Goal: Subscribe to service/newsletter

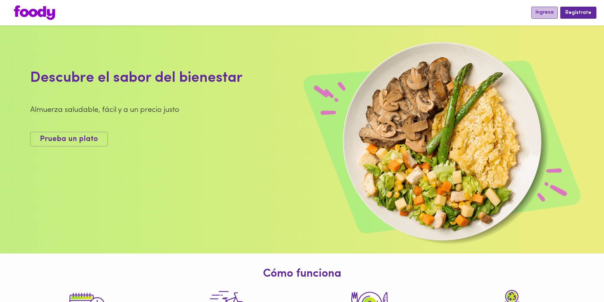
click at [542, 10] on span "Ingresa" at bounding box center [544, 13] width 18 height 6
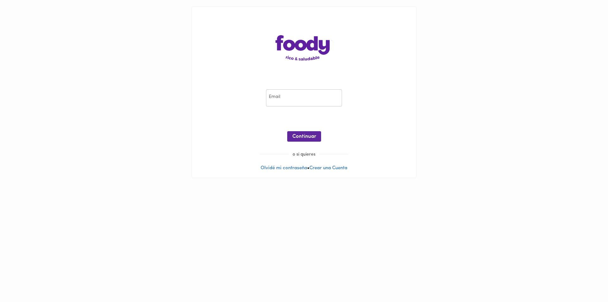
click at [295, 100] on input "email" at bounding box center [304, 97] width 76 height 17
type input "[EMAIL_ADDRESS][DOMAIN_NAME]"
click at [306, 137] on span "Continuar" at bounding box center [304, 137] width 24 height 6
click at [311, 136] on span "Ingresar" at bounding box center [304, 137] width 20 height 6
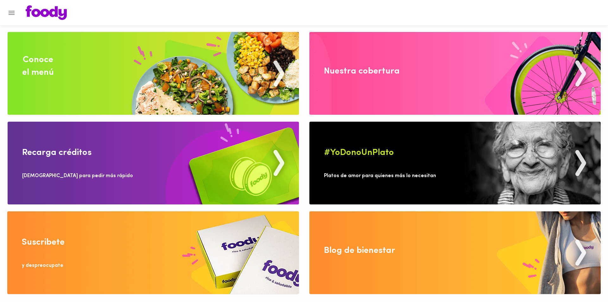
click at [40, 245] on div "Suscribete" at bounding box center [43, 242] width 43 height 13
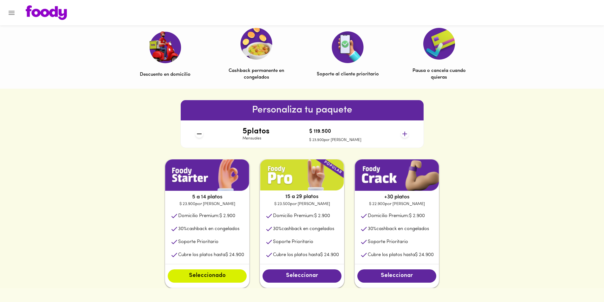
scroll to position [190, 0]
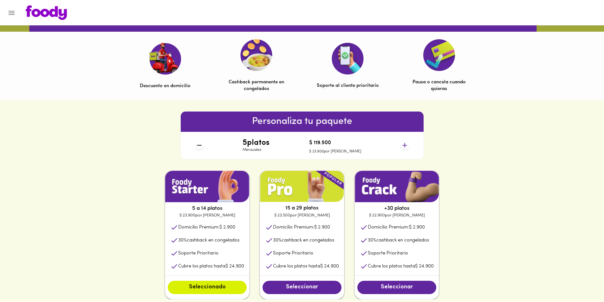
click at [471, 210] on div "5 a 14 platos $ 23.900 por plato Domicilio Premium: $ 2.900 30 % cashback en co…" at bounding box center [302, 234] width 604 height 129
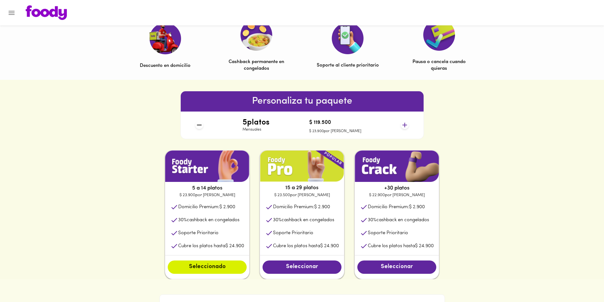
scroll to position [222, 0]
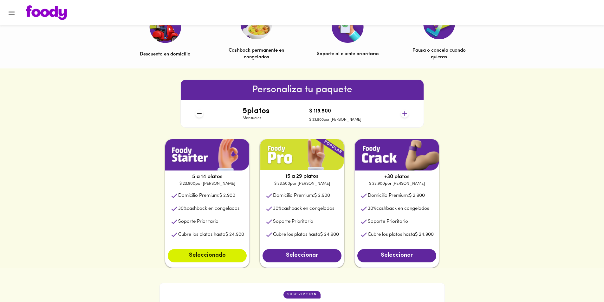
click at [408, 113] on div "5 platos Mensuales $ 119.500 $ 23.900 por plato" at bounding box center [302, 113] width 218 height 27
click at [407, 113] on icon at bounding box center [405, 114] width 8 height 8
click at [406, 113] on icon at bounding box center [404, 113] width 5 height 5
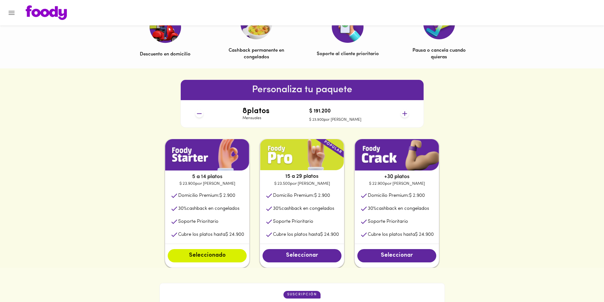
click at [406, 113] on icon at bounding box center [404, 113] width 5 height 5
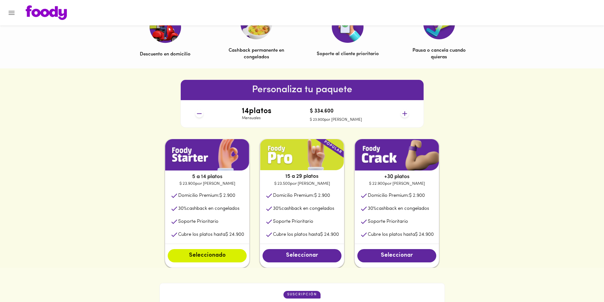
click at [406, 113] on icon at bounding box center [404, 113] width 5 height 5
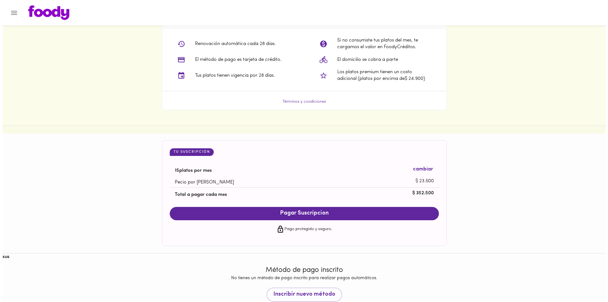
scroll to position [534, 0]
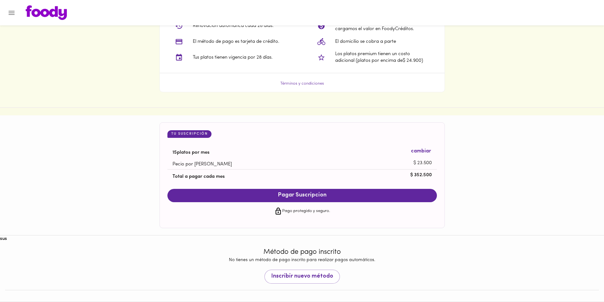
click at [314, 195] on span "Pagar Suscripcion" at bounding box center [302, 195] width 257 height 7
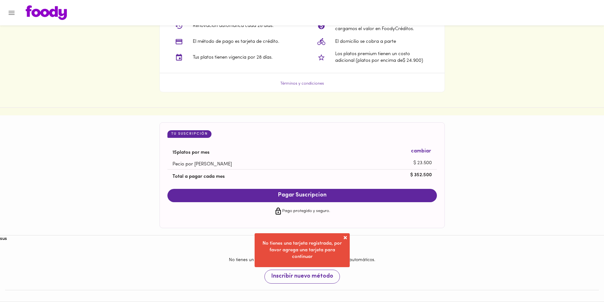
click at [309, 280] on span "Inscribir nuevo método" at bounding box center [302, 276] width 62 height 7
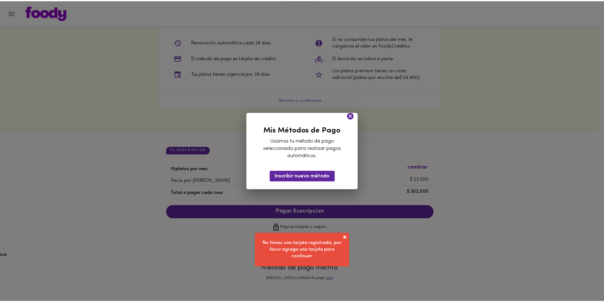
scroll to position [518, 0]
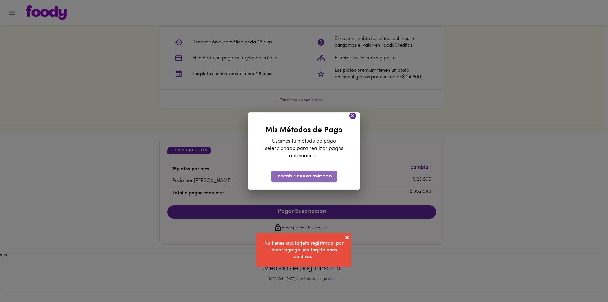
click at [312, 174] on span "Inscribir nuevo método" at bounding box center [304, 176] width 55 height 6
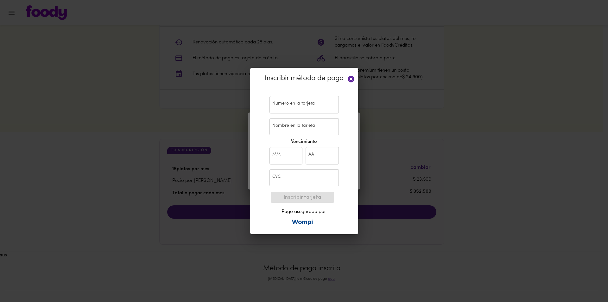
click at [298, 109] on input "text" at bounding box center [304, 104] width 69 height 17
type input "[CREDIT_CARD_NUMBER]"
type input "[PERSON_NAME]"
type input "12"
type input "29"
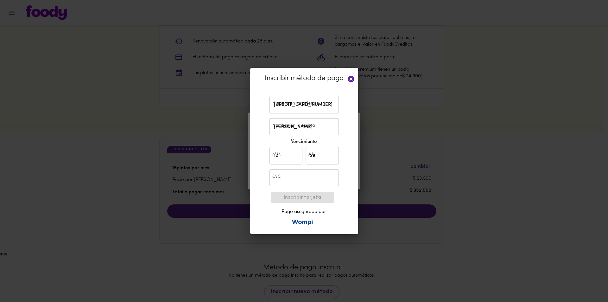
type input "481"
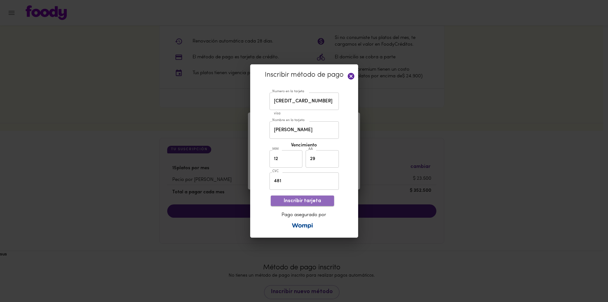
click at [309, 199] on span "Inscribir tarjeta" at bounding box center [302, 201] width 53 height 6
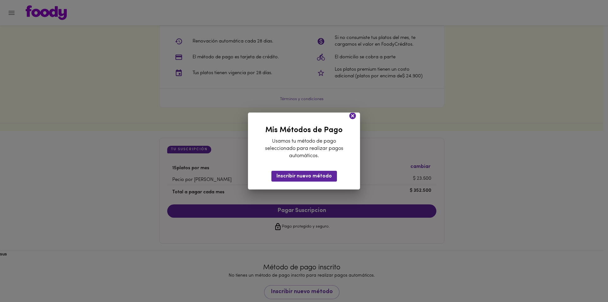
click at [351, 115] on icon at bounding box center [353, 115] width 7 height 7
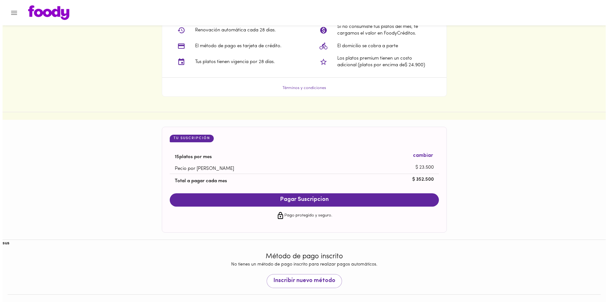
scroll to position [534, 0]
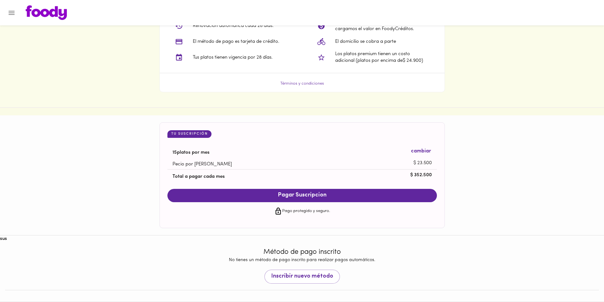
click at [303, 269] on div "No tienes un método de pago inscrito para realizar pagos automáticos. Inscribir…" at bounding box center [301, 270] width 593 height 27
click at [303, 274] on span "Inscribir nuevo método" at bounding box center [302, 276] width 62 height 7
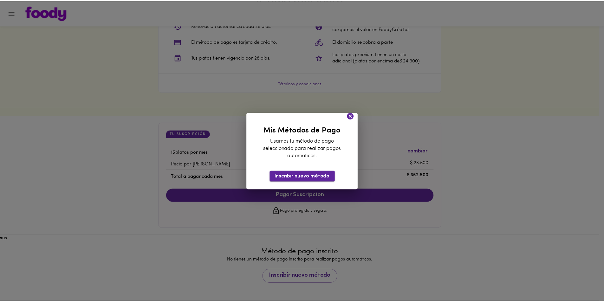
scroll to position [518, 0]
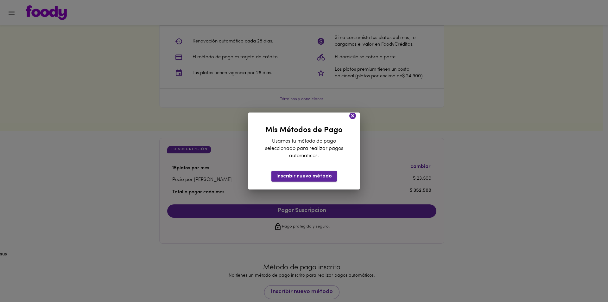
click at [303, 178] on span "Inscribir nuevo método" at bounding box center [304, 176] width 55 height 6
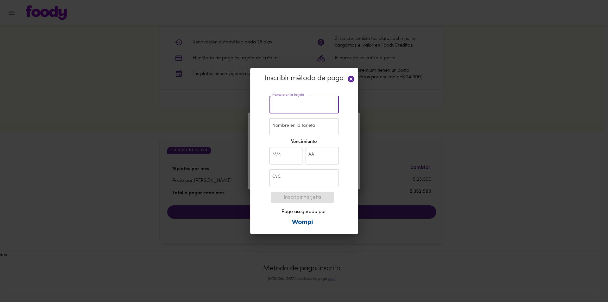
click at [308, 104] on input "text" at bounding box center [304, 104] width 69 height 17
type input "[CREDIT_CARD_NUMBER]"
type input "[PERSON_NAME]"
type input "12"
type input "29"
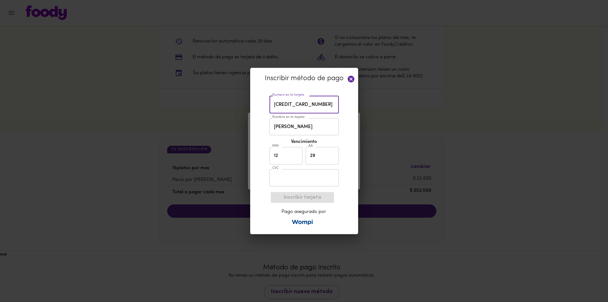
type input "481"
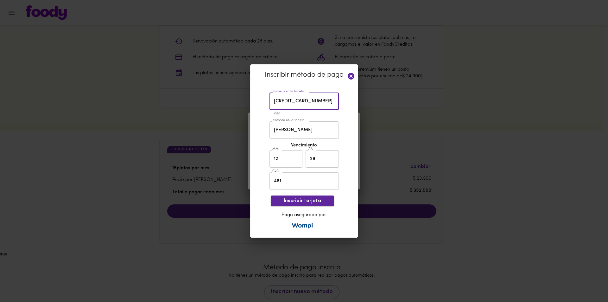
click at [304, 199] on span "Inscribir tarjeta" at bounding box center [302, 201] width 53 height 6
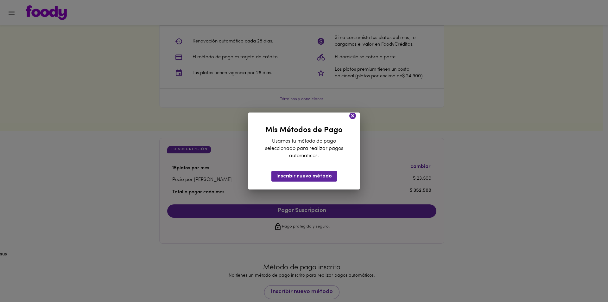
click at [353, 117] on icon at bounding box center [353, 115] width 7 height 7
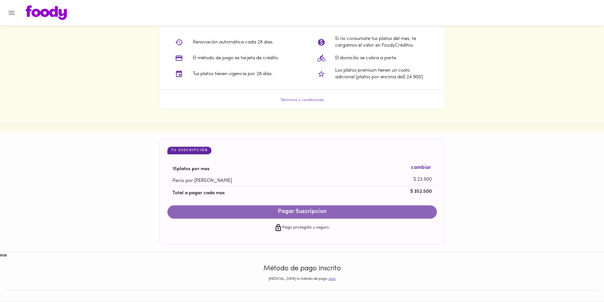
click at [310, 208] on span "Pagar Suscripcion" at bounding box center [302, 211] width 257 height 7
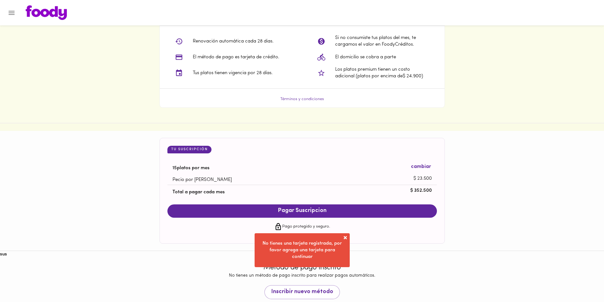
click at [345, 238] on span at bounding box center [345, 237] width 6 height 6
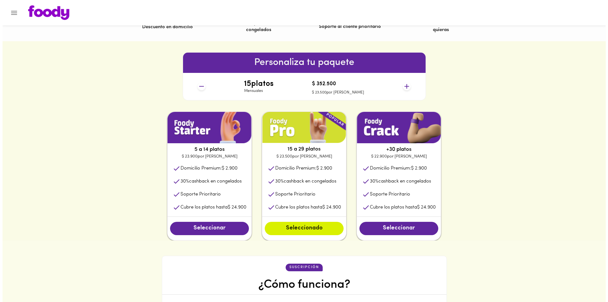
scroll to position [0, 0]
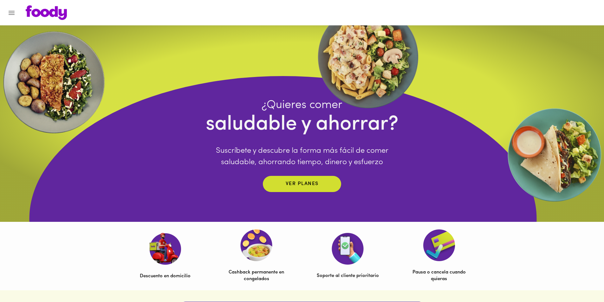
click at [13, 13] on icon "Menu" at bounding box center [12, 13] width 8 height 8
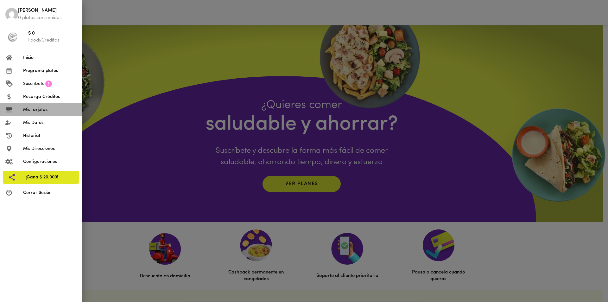
click at [51, 108] on span "Mis tarjetas" at bounding box center [50, 109] width 54 height 7
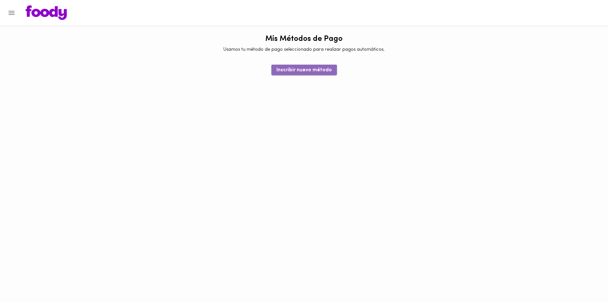
click at [306, 70] on span "Inscribir nuevo método" at bounding box center [304, 70] width 55 height 6
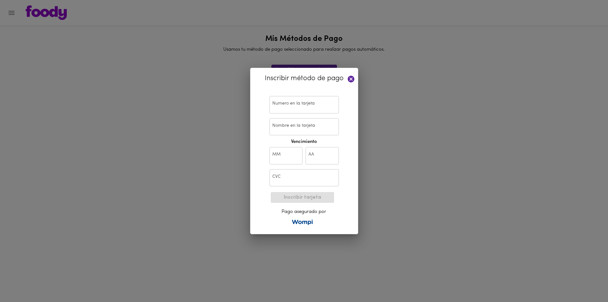
click at [351, 79] on icon at bounding box center [351, 79] width 8 height 8
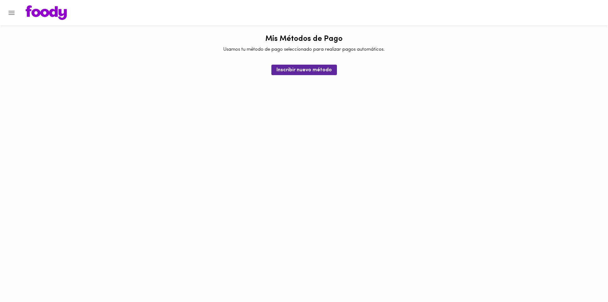
click at [9, 11] on icon "Menu" at bounding box center [12, 13] width 8 height 8
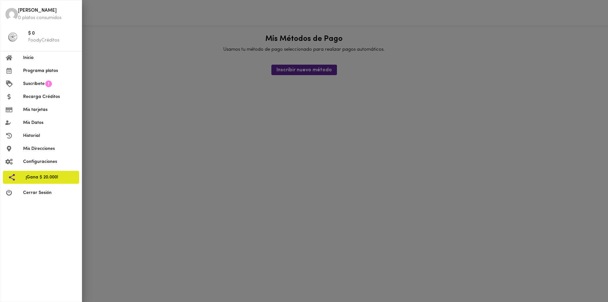
click at [49, 97] on span "Recarga Créditos" at bounding box center [50, 96] width 54 height 7
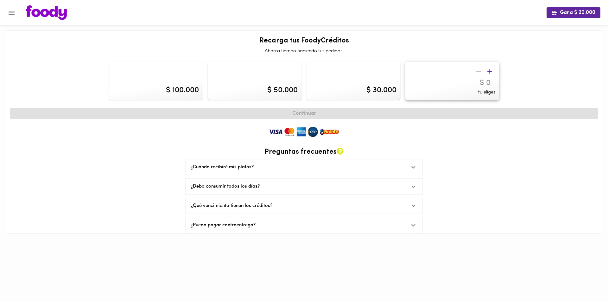
click at [242, 226] on div "¿Puedo pagar contraentrega?" at bounding box center [298, 225] width 215 height 7
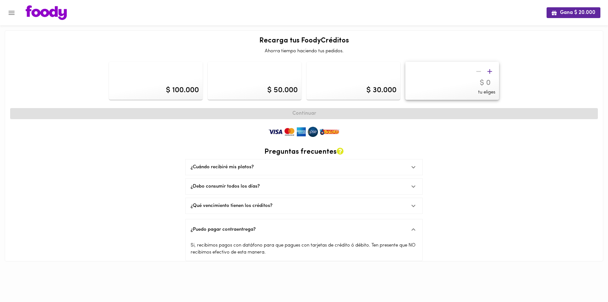
click at [383, 87] on div "$ 30.000" at bounding box center [382, 90] width 30 height 11
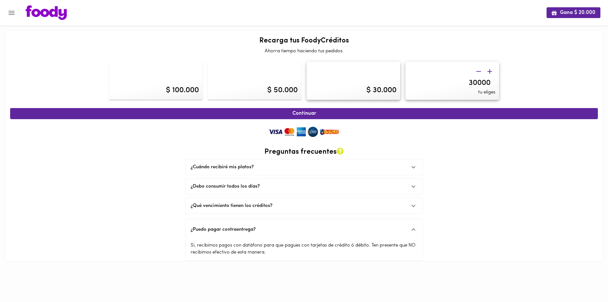
click at [289, 88] on div "$ 50.000" at bounding box center [282, 90] width 30 height 11
type input "50000"
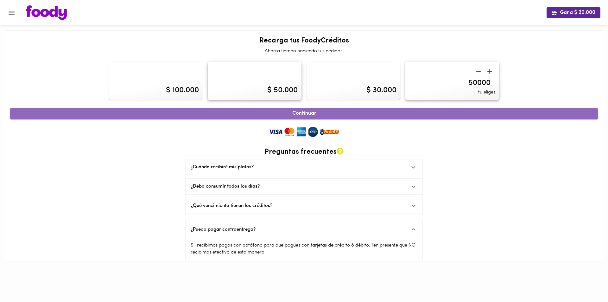
click at [312, 113] on span "Continuar" at bounding box center [304, 114] width 574 height 6
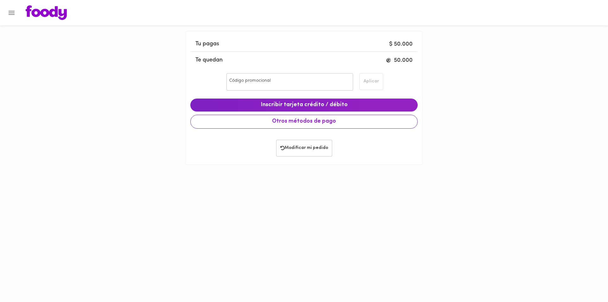
click at [325, 120] on span "Otros métodos de pago" at bounding box center [304, 121] width 217 height 7
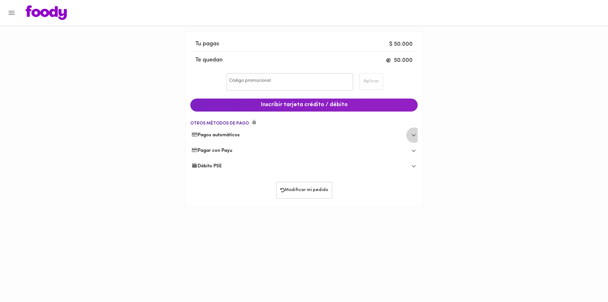
click at [410, 132] on icon at bounding box center [414, 135] width 8 height 8
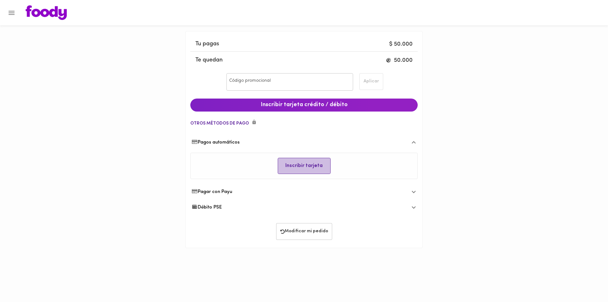
click at [295, 168] on span "Inscribir tarjeta" at bounding box center [304, 166] width 43 height 6
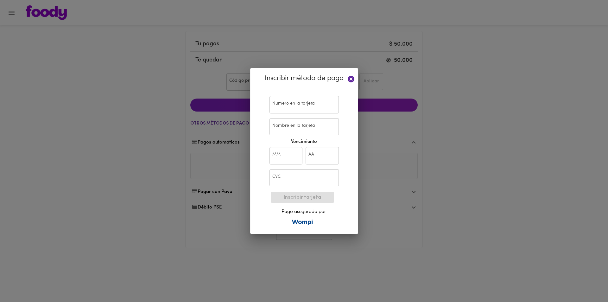
click at [303, 105] on input "text" at bounding box center [304, 104] width 69 height 17
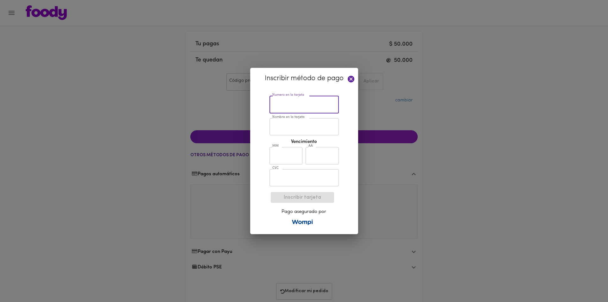
type input "[CREDIT_CARD_NUMBER]"
type input "[PERSON_NAME]"
type input "12"
type input "20"
type input "481"
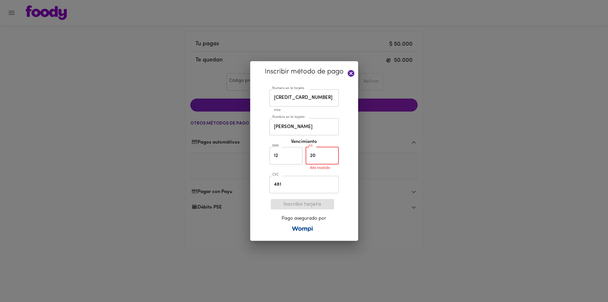
click at [326, 160] on input "20" at bounding box center [322, 155] width 33 height 17
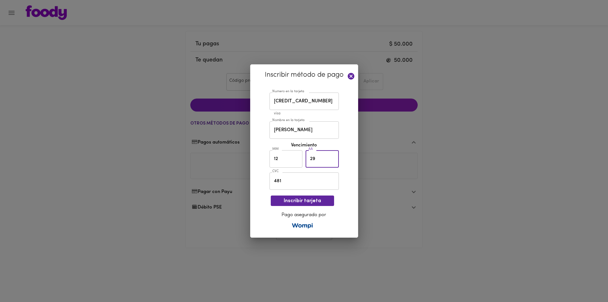
type input "29"
click at [353, 193] on div "Inscribir método de pago Numero en la tarjeta [CREDIT_CARD_NUMBER] Numero en la…" at bounding box center [304, 150] width 108 height 173
click at [349, 76] on icon at bounding box center [351, 76] width 7 height 7
